Goal: Transaction & Acquisition: Obtain resource

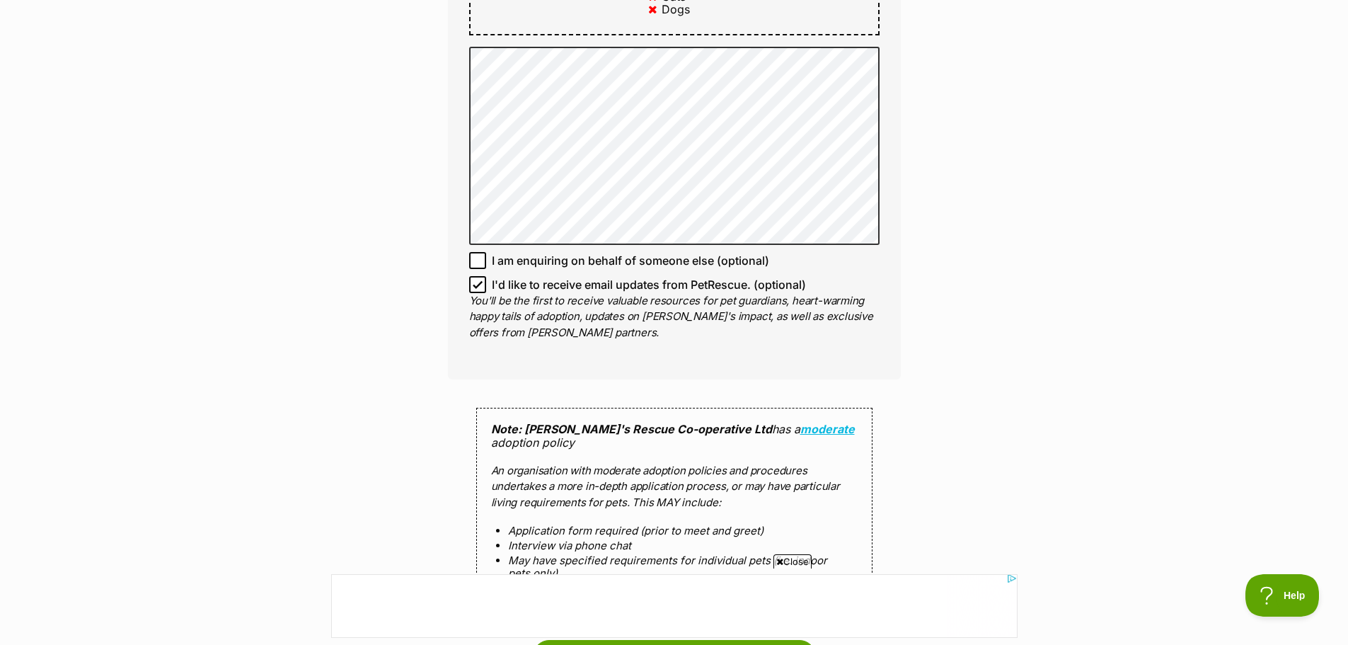
scroll to position [920, 0]
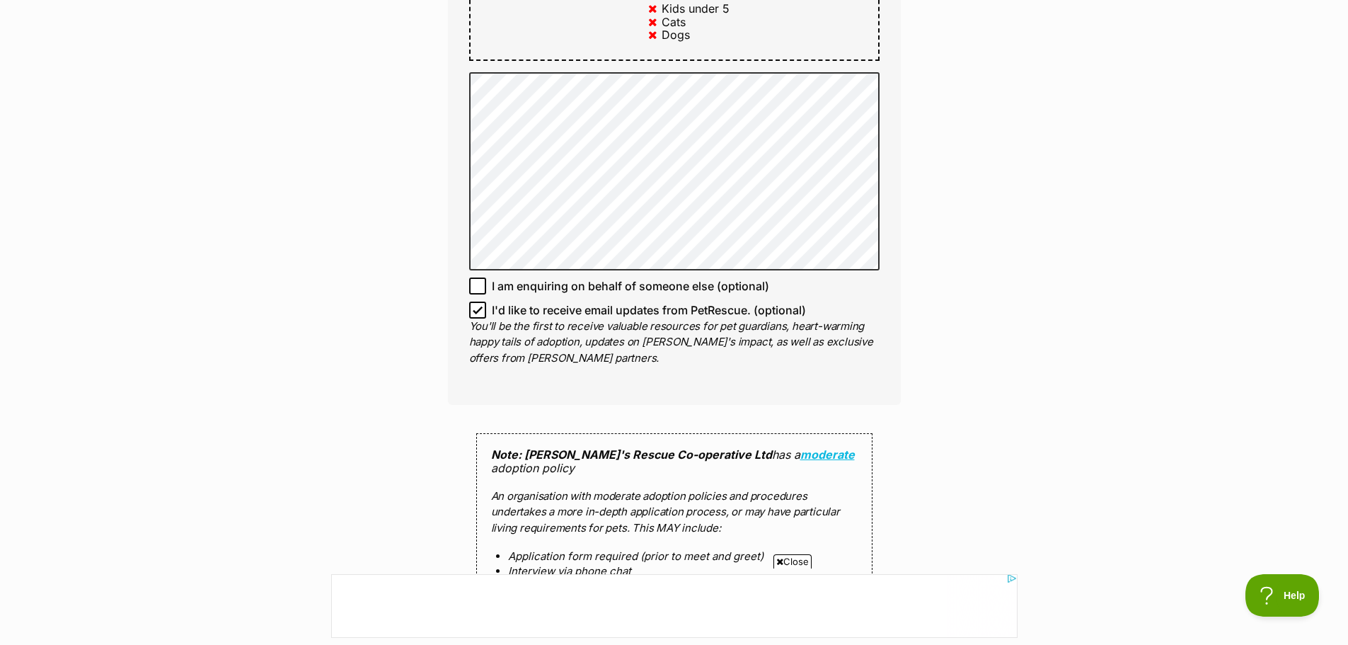
click at [478, 307] on icon at bounding box center [478, 310] width 8 height 6
click at [478, 302] on input "I'd like to receive email updates from PetRescue. (optional)" at bounding box center [477, 310] width 17 height 17
checkbox input "false"
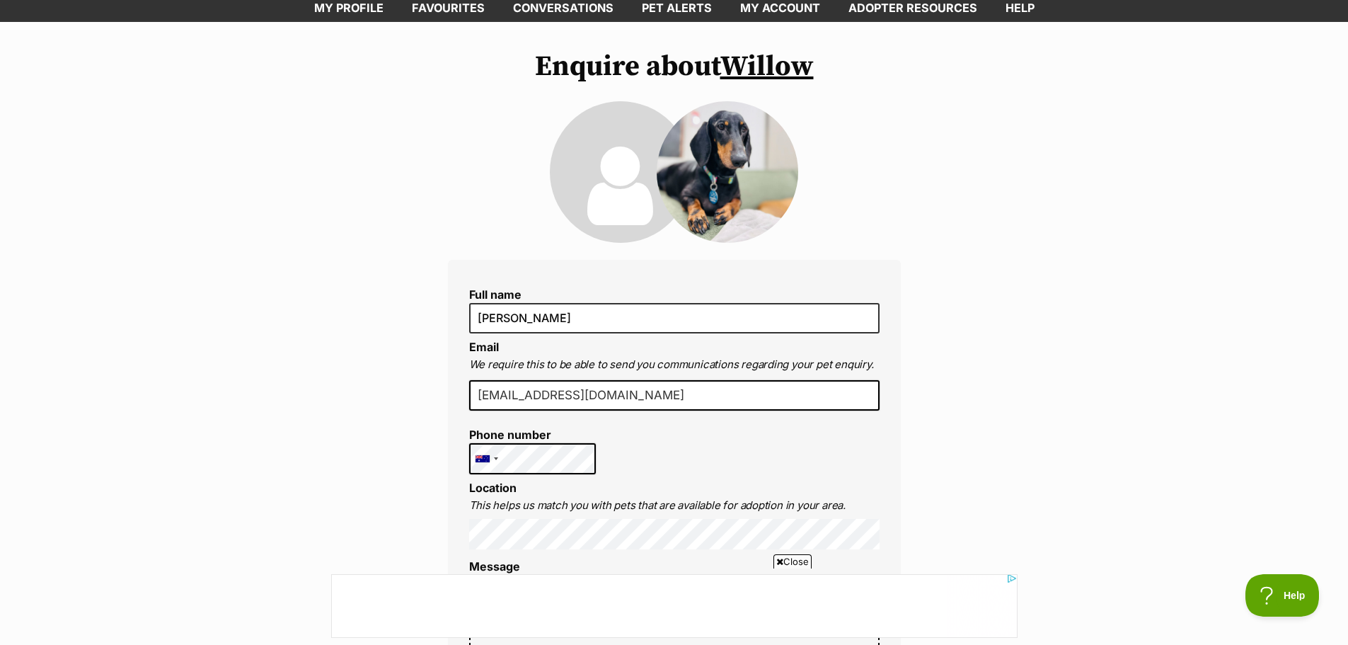
scroll to position [0, 0]
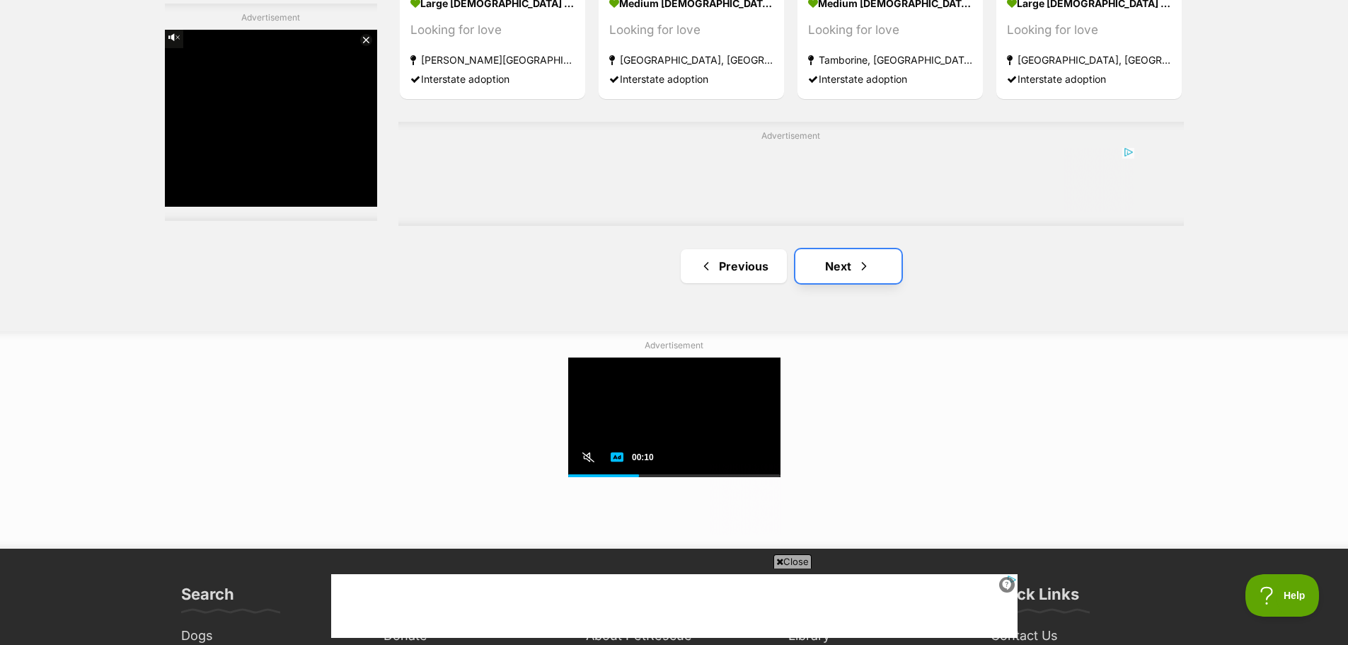
click at [814, 261] on link "Next" at bounding box center [849, 266] width 106 height 34
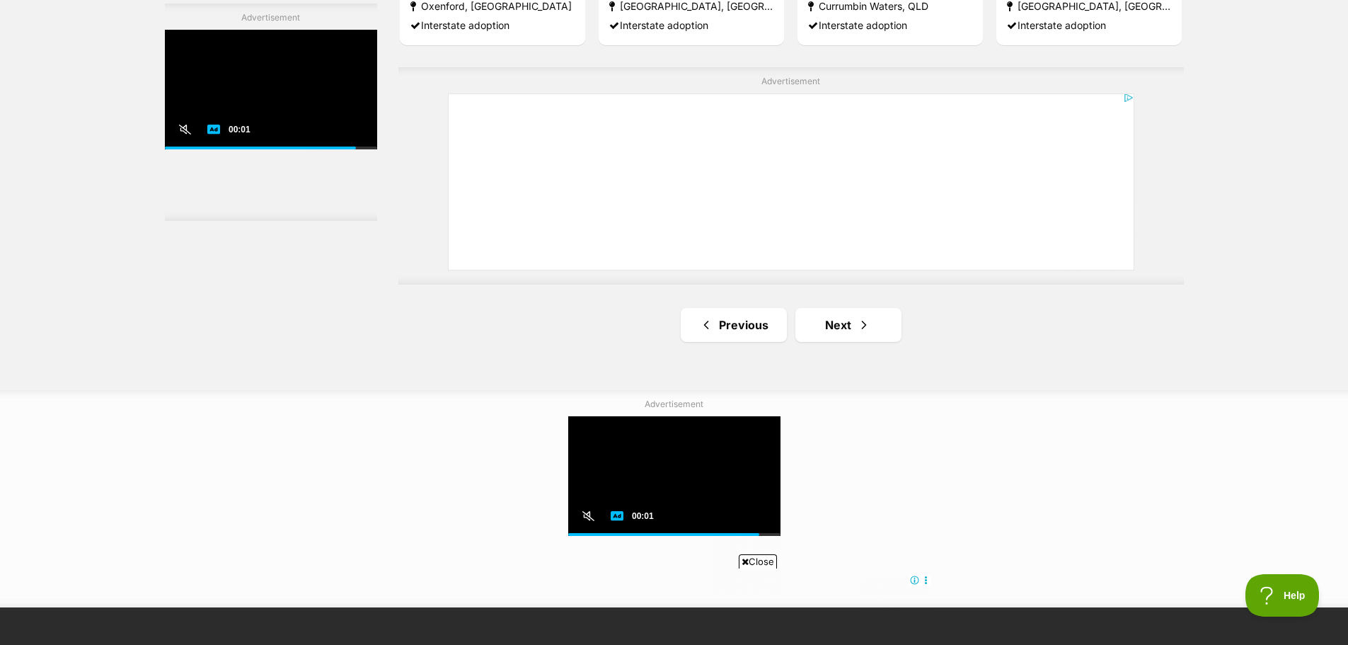
scroll to position [2548, 0]
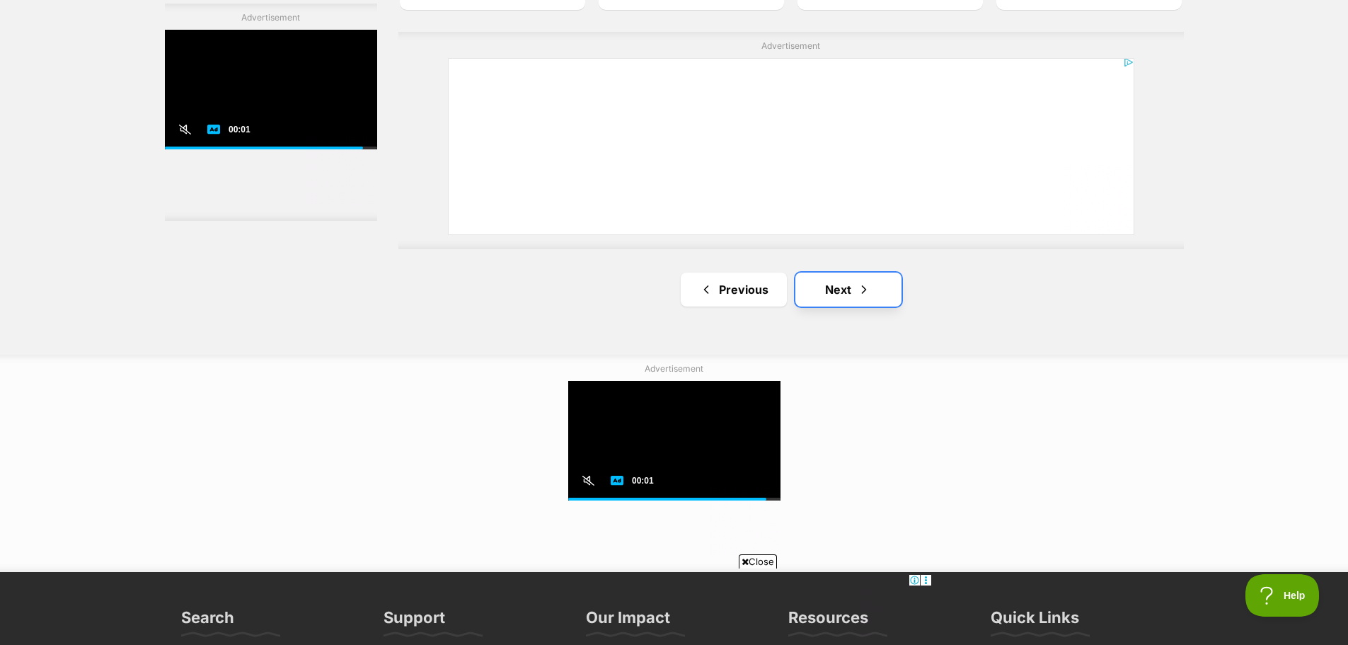
click at [900, 286] on link "Next" at bounding box center [849, 290] width 106 height 34
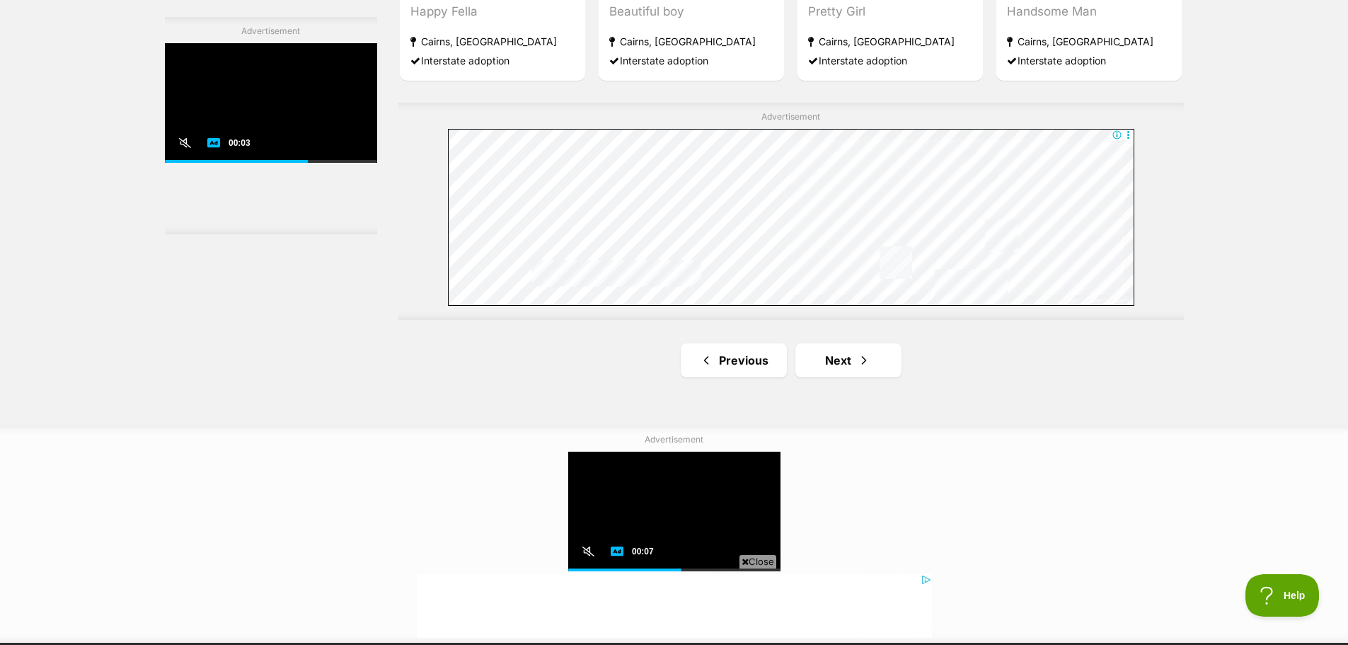
scroll to position [2761, 0]
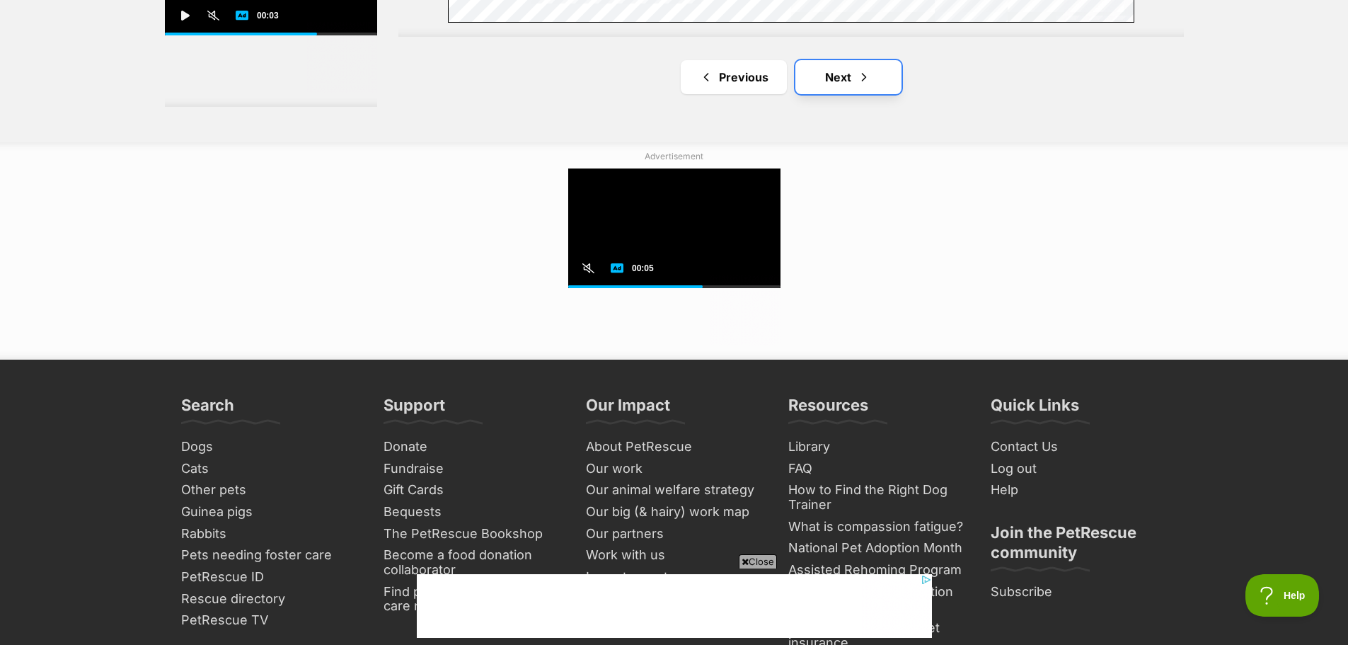
click at [841, 70] on link "Next" at bounding box center [849, 77] width 106 height 34
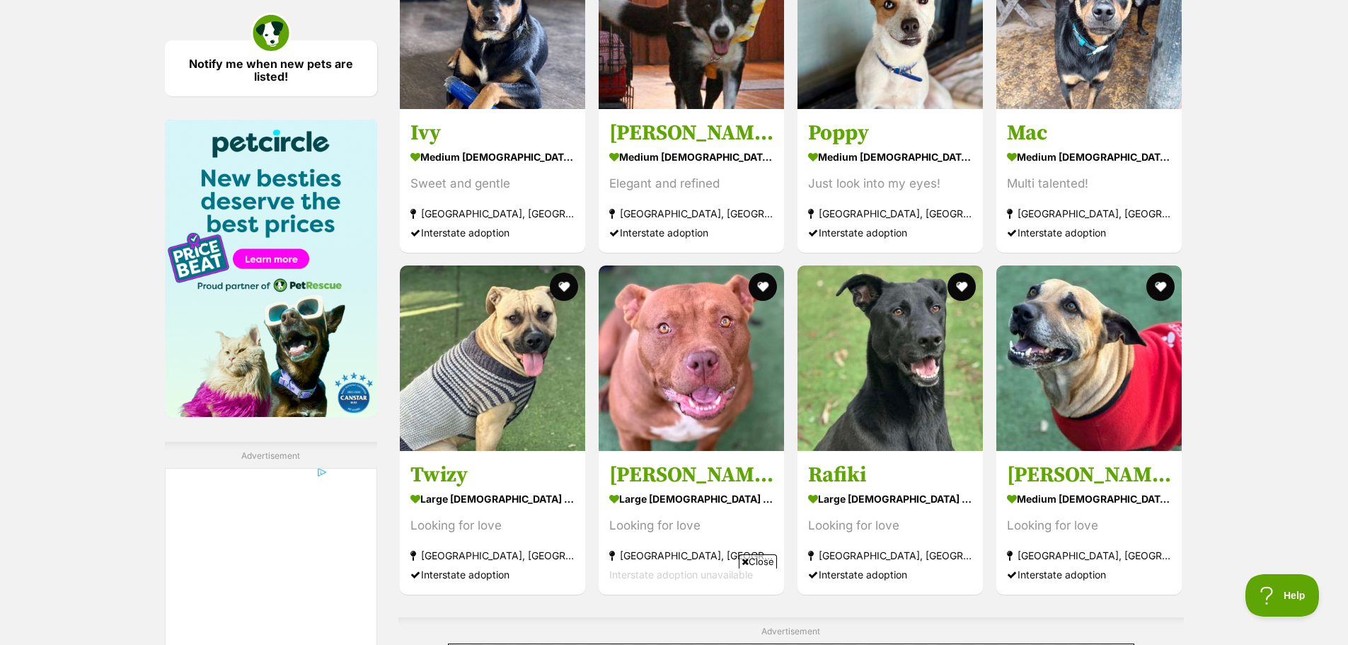
scroll to position [2548, 0]
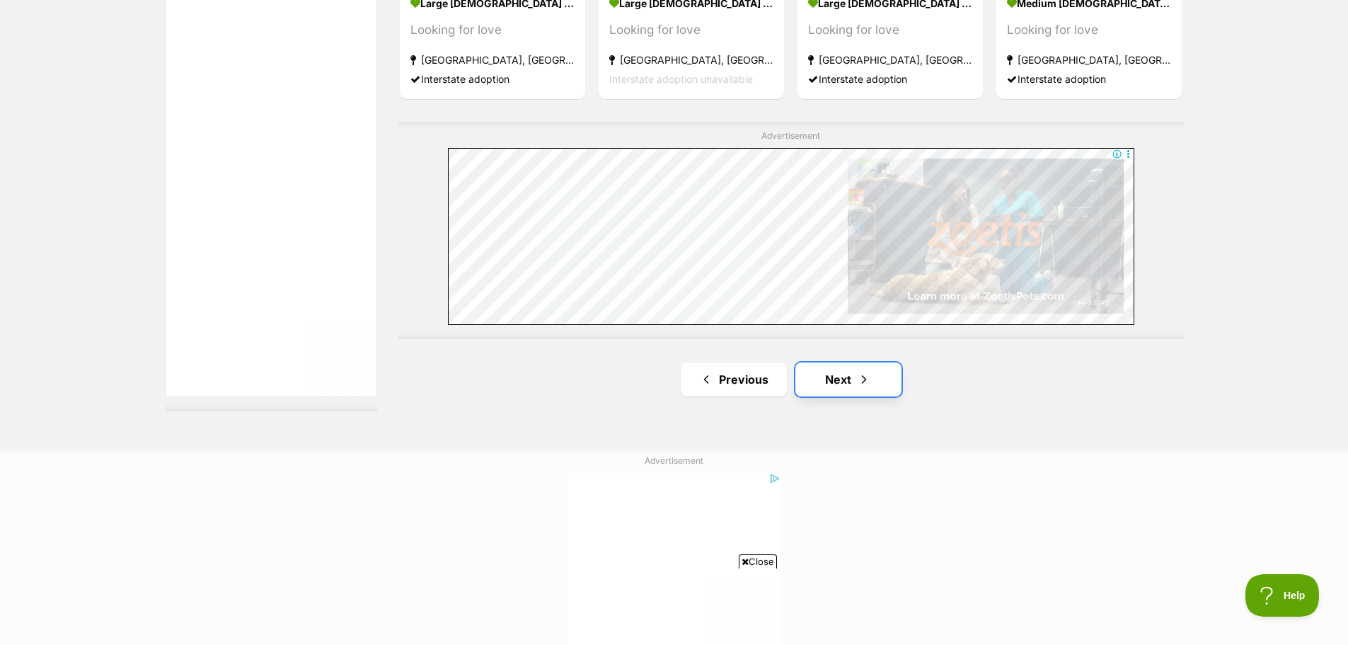
click at [882, 378] on link "Next" at bounding box center [849, 379] width 106 height 34
